Goal: Navigation & Orientation: Find specific page/section

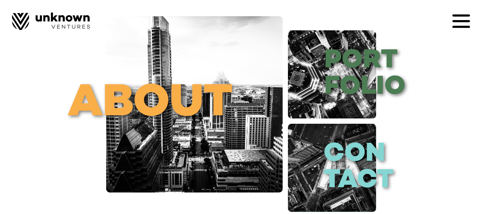
click at [454, 25] on icon at bounding box center [461, 21] width 18 height 18
click at [456, 18] on icon at bounding box center [461, 21] width 18 height 18
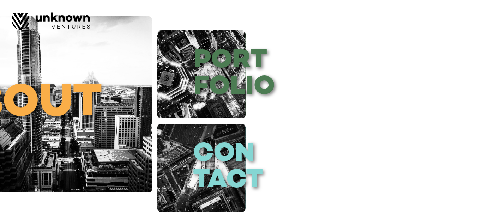
click at [463, 167] on div at bounding box center [241, 107] width 482 height 214
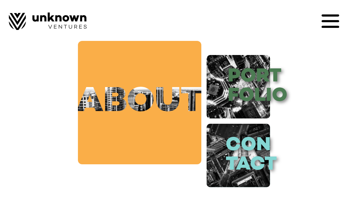
click at [139, 68] on link "about" at bounding box center [139, 102] width 123 height 123
